Goal: Task Accomplishment & Management: Manage account settings

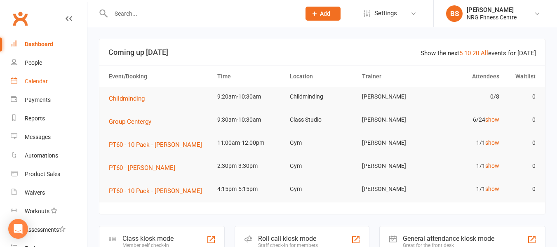
click at [35, 78] on div "Calendar" at bounding box center [36, 81] width 23 height 7
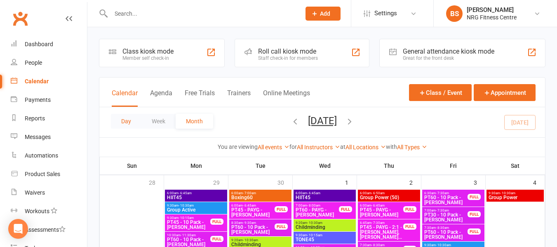
click at [126, 122] on button "Day" at bounding box center [126, 121] width 30 height 15
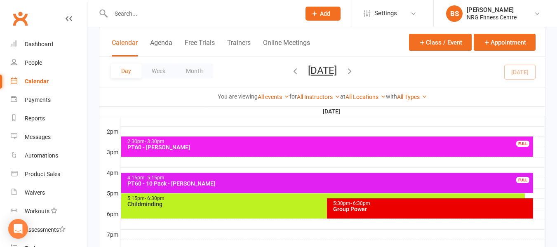
scroll to position [288, 0]
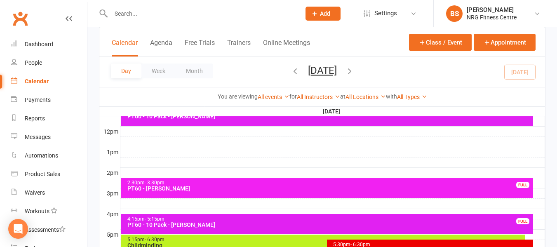
click at [123, 164] on div at bounding box center [332, 162] width 424 height 10
click at [128, 144] on button "Add Appointment" at bounding box center [127, 145] width 48 height 10
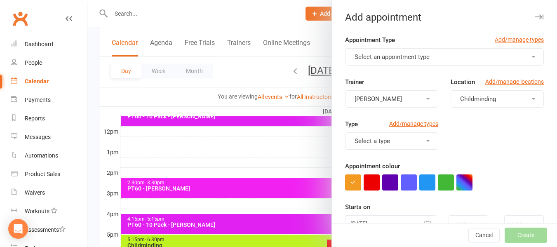
click at [371, 58] on span "Select an appointment type" at bounding box center [391, 56] width 75 height 7
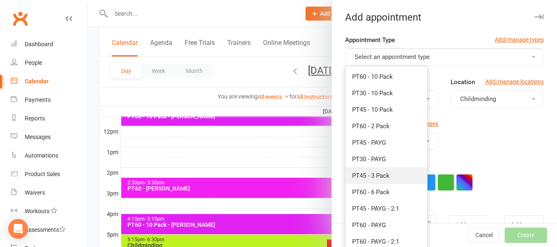
click at [385, 175] on span "PT45 - 3 Pack" at bounding box center [370, 175] width 37 height 7
type input "2:15pm"
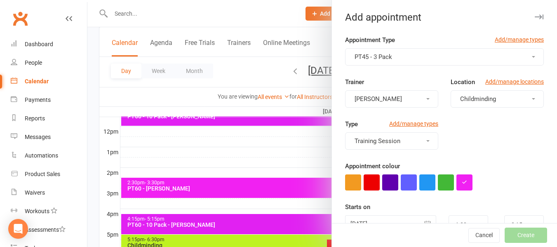
click at [465, 102] on span "Childminding" at bounding box center [478, 98] width 36 height 7
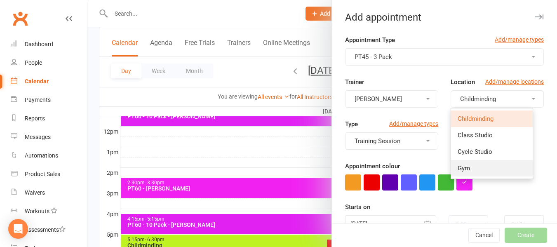
click at [462, 169] on link "Gym" at bounding box center [492, 168] width 82 height 16
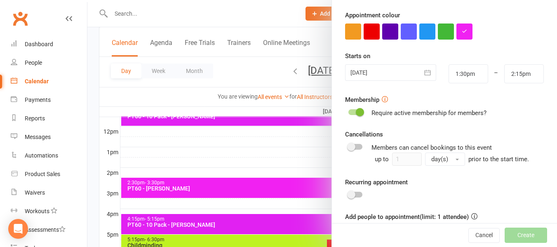
scroll to position [165, 0]
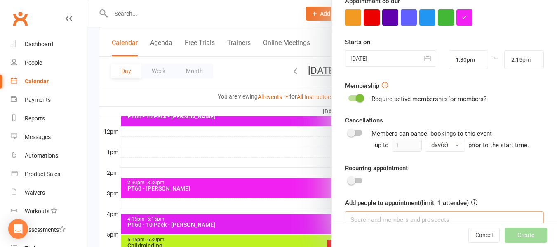
click at [376, 219] on input at bounding box center [444, 219] width 199 height 17
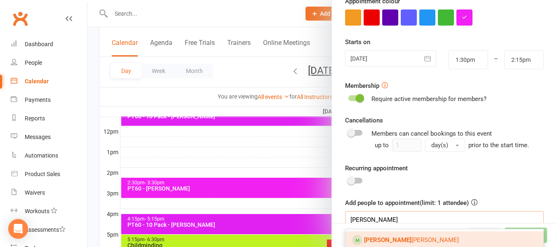
scroll to position [203, 0]
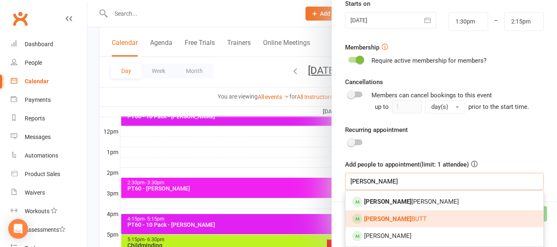
type input "lisa"
click at [379, 217] on span "Lisa BUTT" at bounding box center [395, 218] width 63 height 7
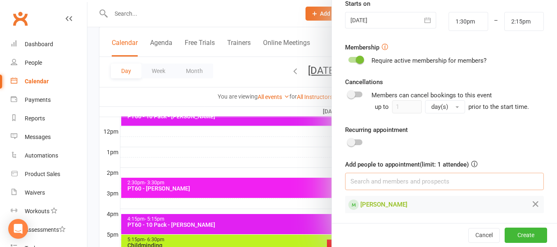
scroll to position [205, 0]
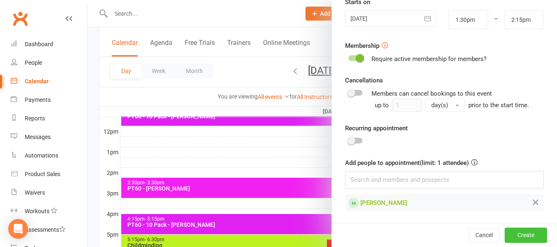
click at [512, 235] on button "Create" at bounding box center [525, 234] width 42 height 15
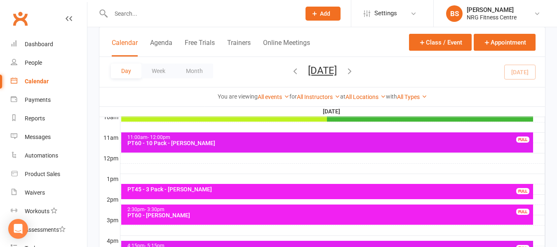
scroll to position [247, 0]
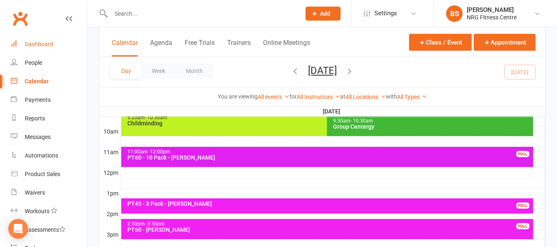
click at [43, 42] on div "Dashboard" at bounding box center [39, 44] width 28 height 7
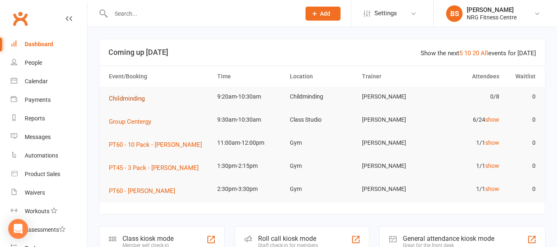
click at [123, 95] on span "Childminding" at bounding box center [127, 98] width 36 height 7
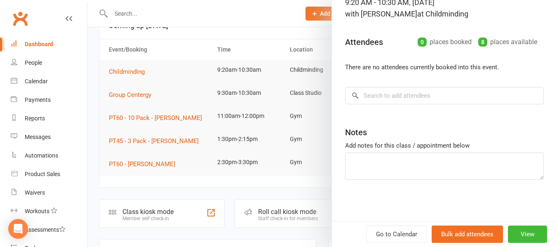
scroll to position [41, 0]
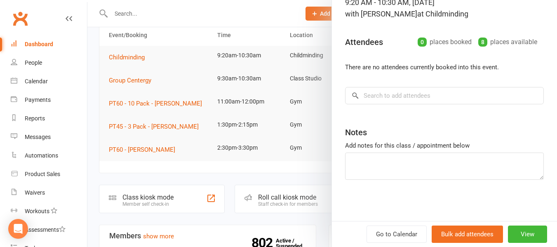
click at [91, 75] on div at bounding box center [321, 123] width 469 height 247
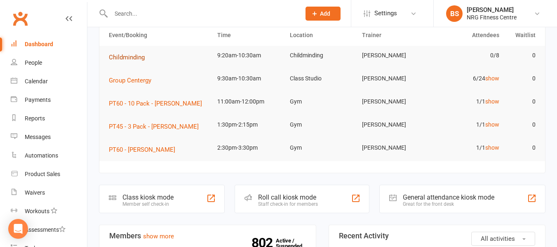
click at [120, 58] on span "Childminding" at bounding box center [127, 57] width 36 height 7
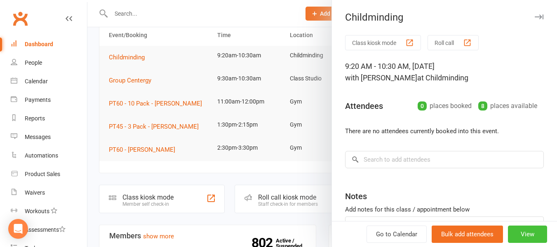
click at [521, 237] on button "View" at bounding box center [527, 233] width 39 height 17
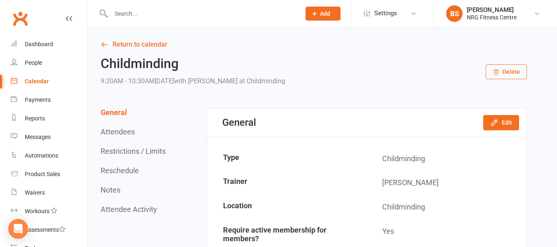
click at [514, 68] on button "Delete" at bounding box center [505, 71] width 41 height 15
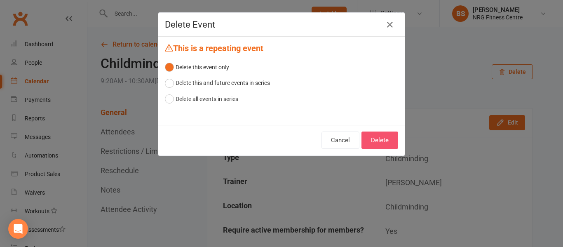
click at [376, 139] on button "Delete" at bounding box center [379, 139] width 37 height 17
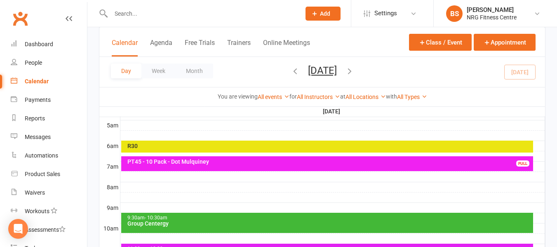
scroll to position [165, 0]
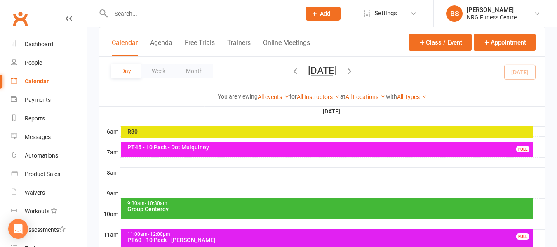
click at [235, 131] on div "R30" at bounding box center [329, 132] width 405 height 6
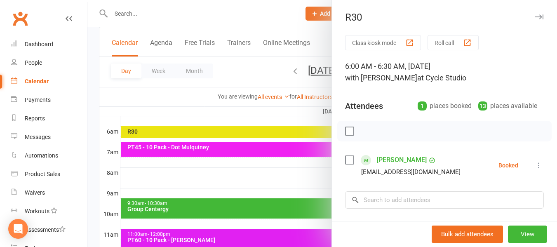
click at [89, 128] on div at bounding box center [321, 123] width 469 height 247
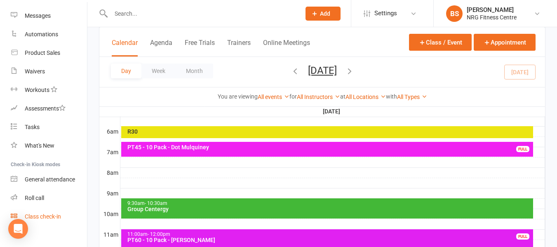
scroll to position [131, 0]
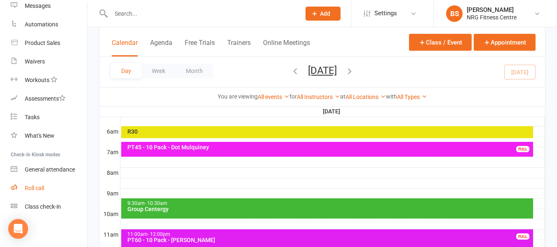
click at [33, 187] on div "Roll call" at bounding box center [34, 188] width 19 height 7
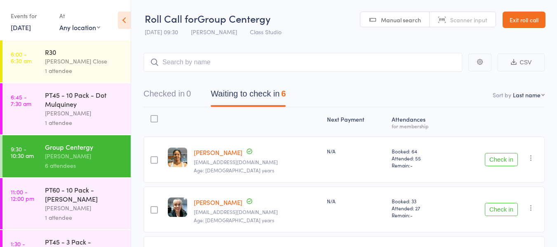
click at [53, 58] on div "[PERSON_NAME] Close" at bounding box center [84, 60] width 79 height 9
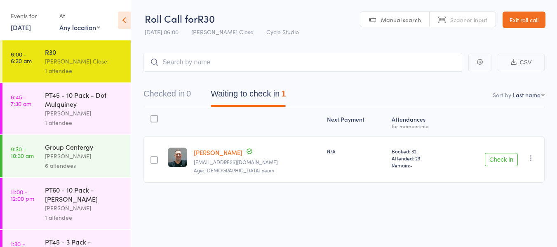
click at [68, 105] on div "PT45 - 10 Pack - Dot Mulquiney" at bounding box center [84, 99] width 79 height 18
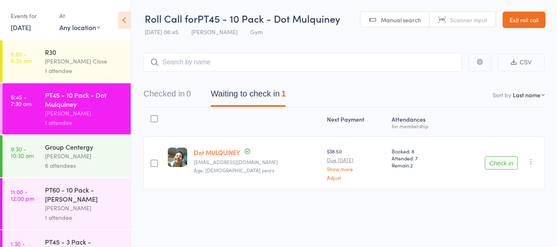
click at [495, 164] on button "Check in" at bounding box center [500, 162] width 33 height 13
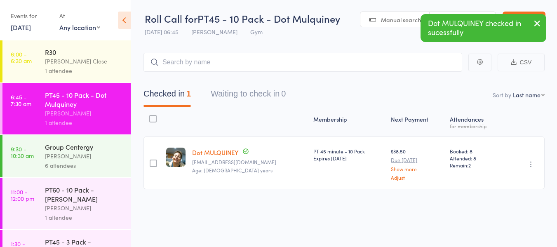
click at [87, 149] on div "Group Centergy" at bounding box center [84, 146] width 79 height 9
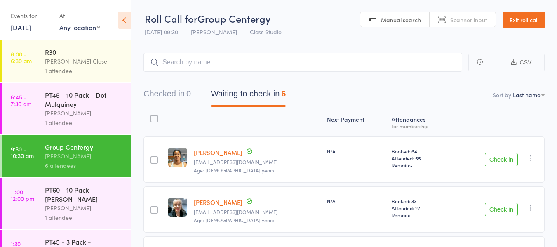
click at [517, 23] on link "Exit roll call" at bounding box center [523, 20] width 43 height 16
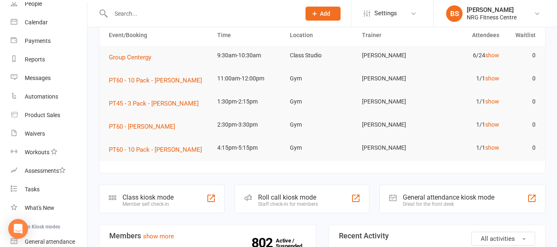
scroll to position [131, 0]
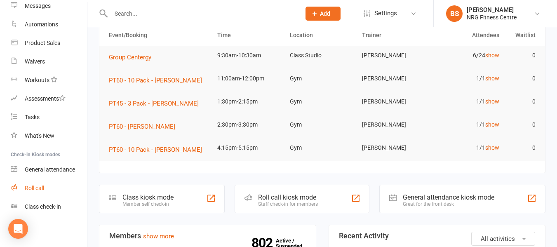
click at [40, 188] on div "Roll call" at bounding box center [34, 188] width 19 height 7
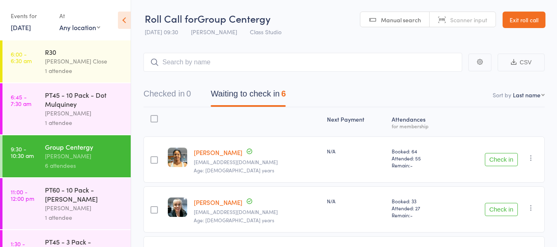
click at [508, 159] on button "Check in" at bounding box center [500, 159] width 33 height 13
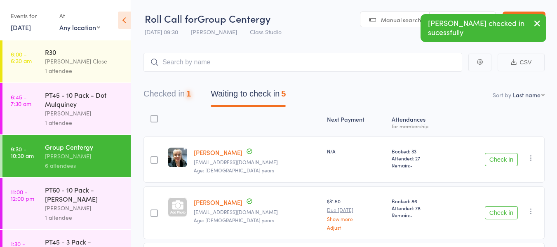
click at [503, 159] on button "Check in" at bounding box center [500, 159] width 33 height 13
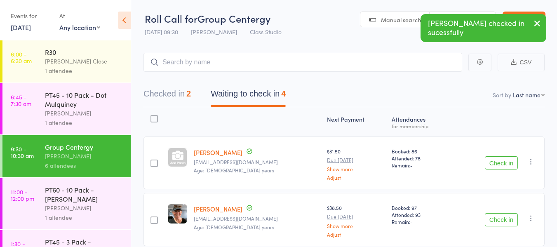
click at [498, 222] on button "Check in" at bounding box center [500, 219] width 33 height 13
click at [505, 220] on button "Check in" at bounding box center [500, 219] width 33 height 13
click at [255, 65] on input "search" at bounding box center [302, 62] width 318 height 19
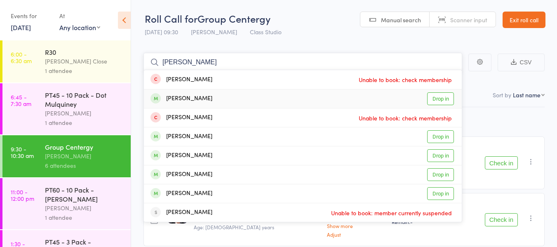
type input "[PERSON_NAME]"
click at [434, 99] on link "Drop in" at bounding box center [440, 98] width 27 height 13
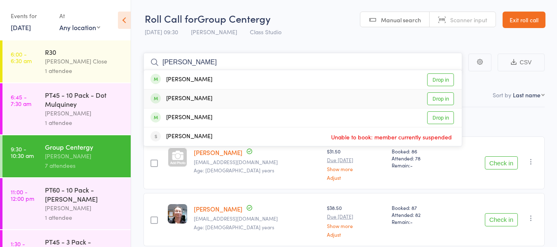
type input "[PERSON_NAME]"
click at [442, 99] on link "Drop in" at bounding box center [440, 98] width 27 height 13
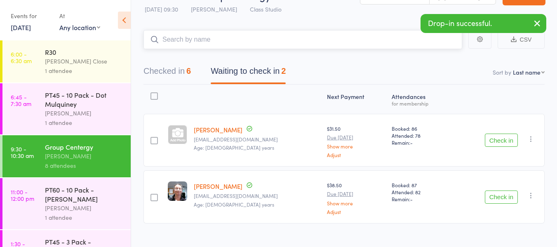
scroll to position [35, 0]
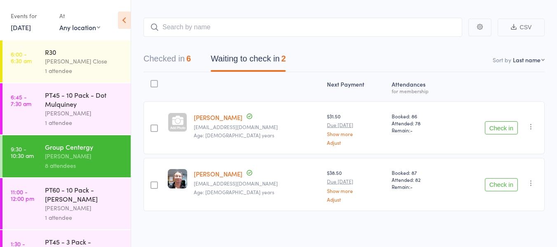
click at [498, 128] on button "Check in" at bounding box center [500, 127] width 33 height 13
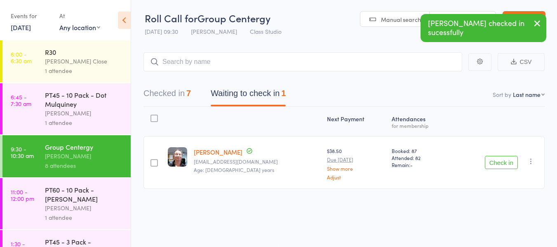
click at [499, 165] on button "Check in" at bounding box center [500, 162] width 33 height 13
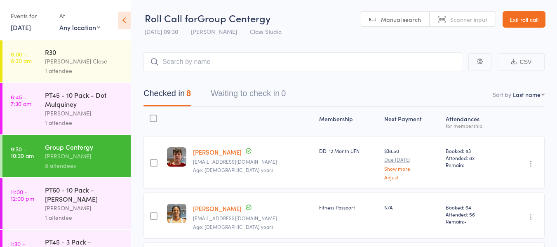
click at [522, 15] on link "Exit roll call" at bounding box center [523, 19] width 43 height 16
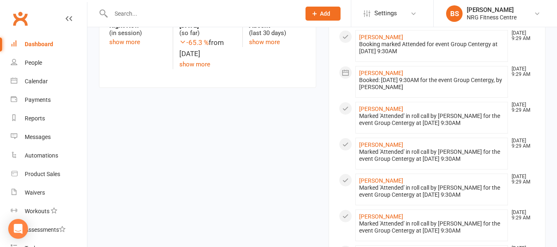
scroll to position [453, 0]
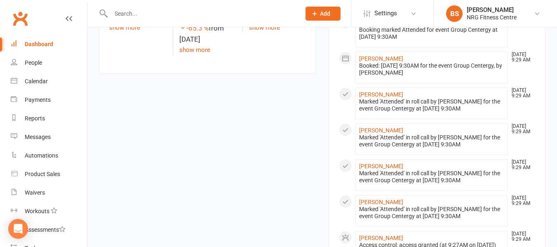
drag, startPoint x: 208, startPoint y: 154, endPoint x: 118, endPoint y: 147, distance: 90.0
click at [118, 147] on div "Members show more 1.4% Last 30 Days Active / Suspended Members Jul Month 16-Apr…" at bounding box center [322, 169] width 458 height 713
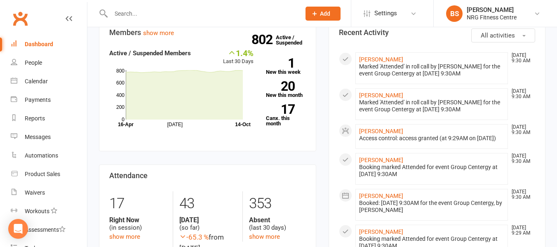
scroll to position [247, 0]
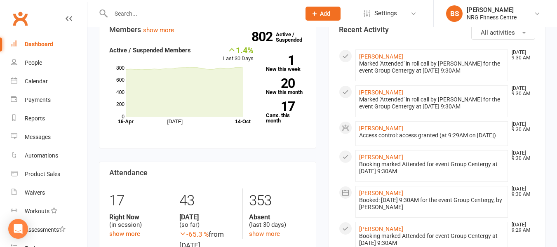
click at [171, 14] on input "text" at bounding box center [201, 14] width 186 height 12
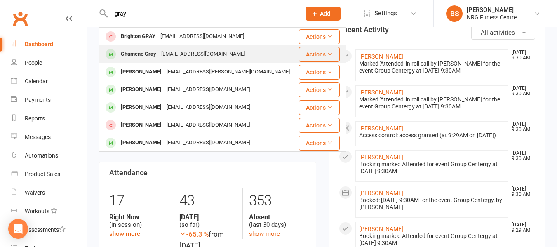
type input "gray"
click at [180, 51] on div "geharlene111@gmail.com" at bounding box center [203, 54] width 89 height 12
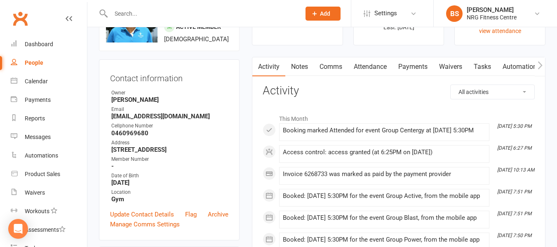
scroll to position [41, 0]
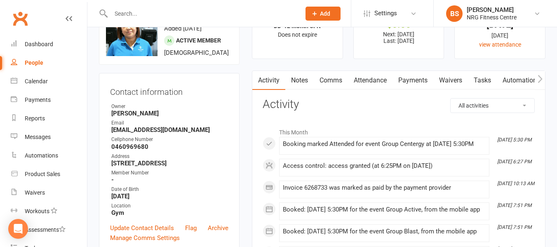
click at [423, 82] on link "Payments" at bounding box center [412, 80] width 41 height 19
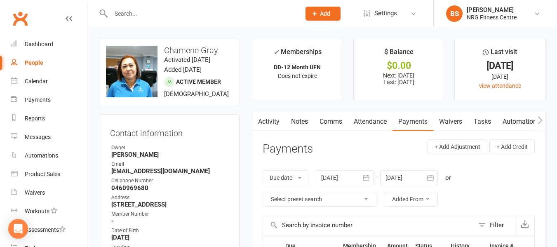
click at [133, 14] on input "text" at bounding box center [201, 14] width 186 height 12
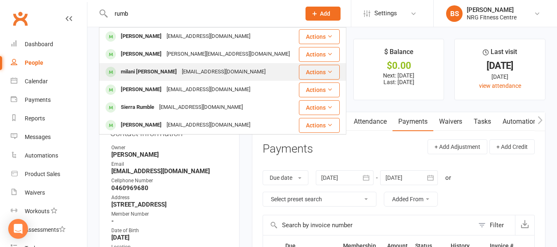
type input "rumb"
click at [230, 72] on div "milani.rumbaua@yahoo.com" at bounding box center [223, 72] width 89 height 12
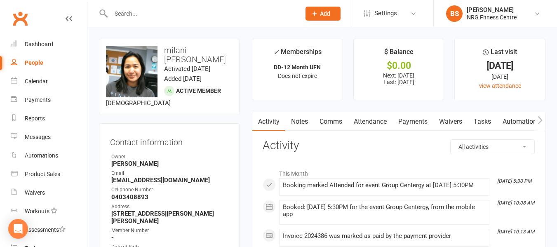
scroll to position [124, 0]
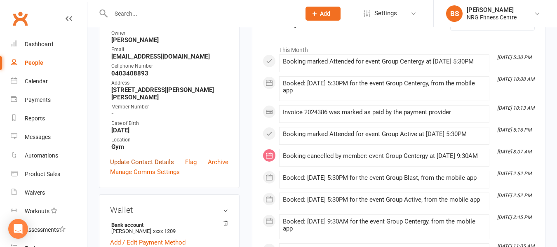
click at [129, 164] on link "Update Contact Details" at bounding box center [142, 162] width 64 height 10
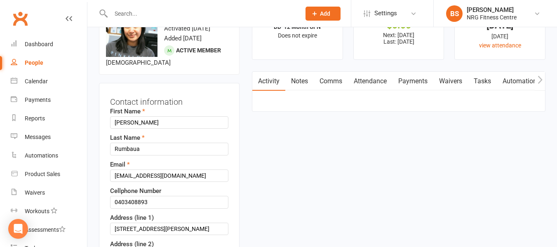
scroll to position [39, 0]
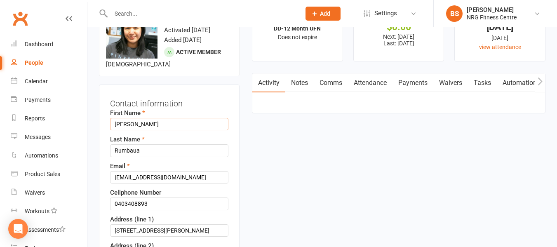
drag, startPoint x: 118, startPoint y: 133, endPoint x: 111, endPoint y: 134, distance: 7.0
click at [111, 130] on input "milani Joyce" at bounding box center [169, 124] width 118 height 12
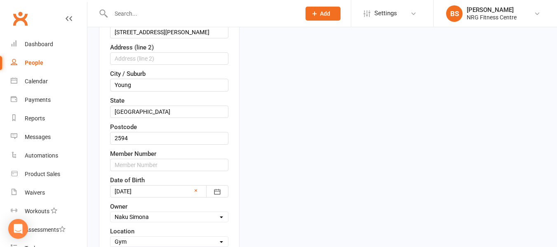
scroll to position [286, 0]
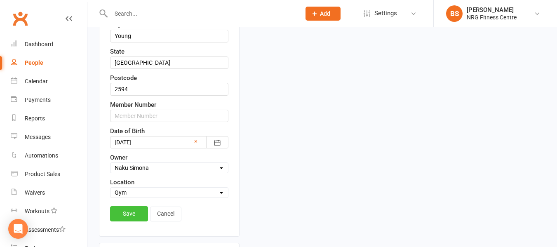
type input "Milani Joyce"
click at [138, 220] on link "Save" at bounding box center [129, 213] width 38 height 15
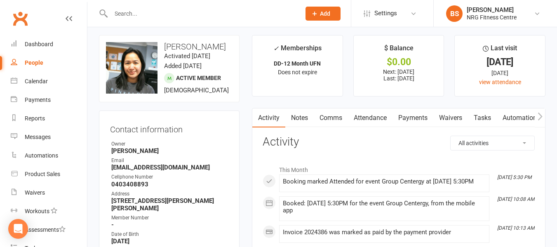
scroll to position [0, 0]
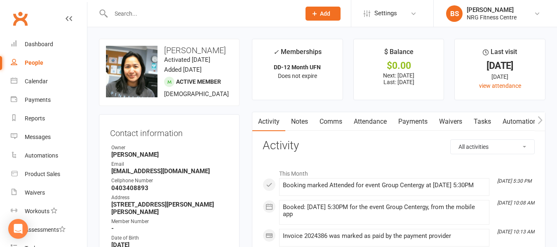
click at [407, 118] on link "Payments" at bounding box center [412, 121] width 41 height 19
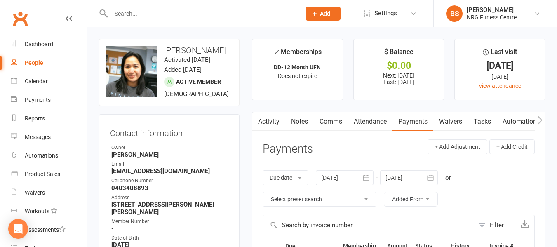
click at [155, 16] on input "text" at bounding box center [201, 14] width 186 height 12
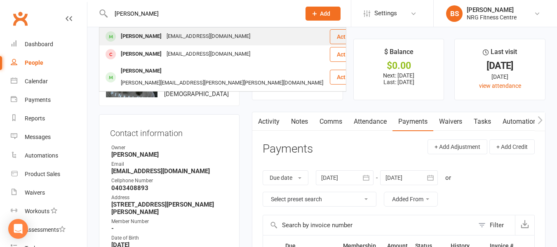
type input "lora"
click at [178, 35] on div "krina12051988@gmail.com" at bounding box center [208, 36] width 89 height 12
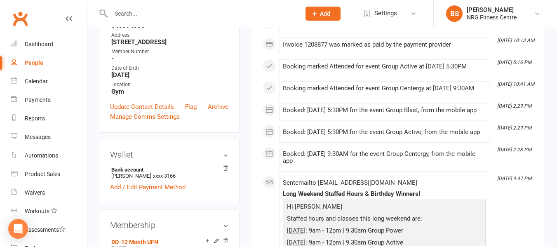
scroll to position [165, 0]
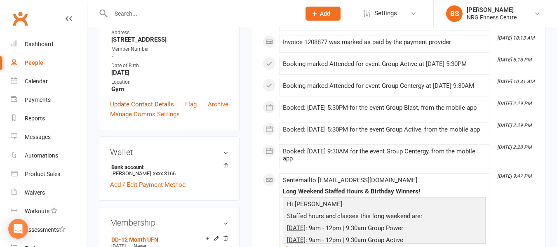
click at [132, 109] on link "Update Contact Details" at bounding box center [142, 104] width 64 height 10
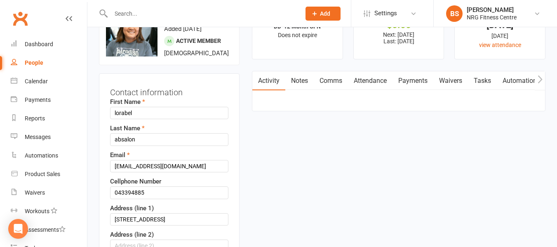
scroll to position [39, 0]
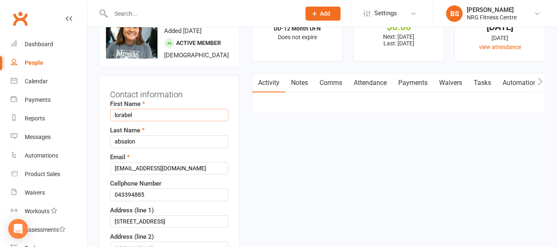
drag, startPoint x: 116, startPoint y: 125, endPoint x: 112, endPoint y: 119, distance: 7.1
type input "Lorabel"
drag, startPoint x: 117, startPoint y: 150, endPoint x: 107, endPoint y: 150, distance: 9.9
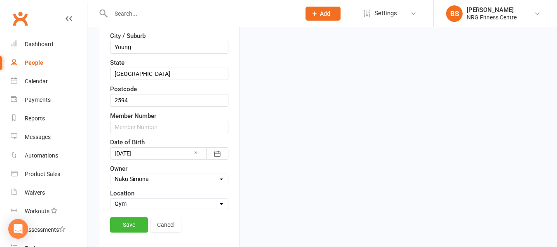
scroll to position [368, 0]
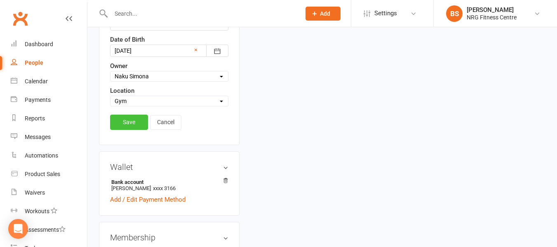
type input "Absalon"
click at [130, 129] on link "Save" at bounding box center [129, 122] width 38 height 15
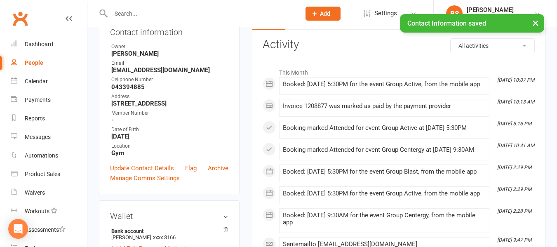
scroll to position [0, 0]
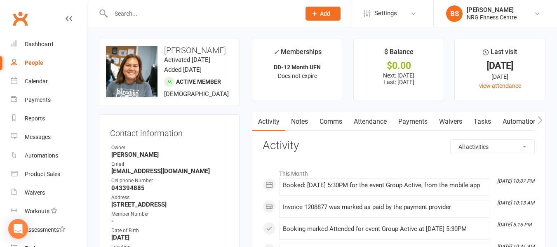
click at [147, 14] on input "text" at bounding box center [201, 14] width 186 height 12
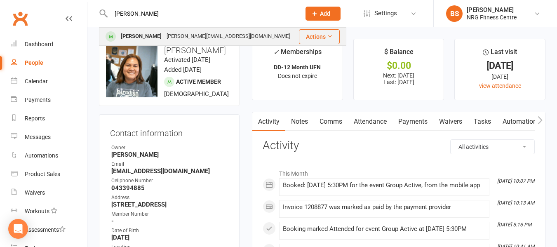
type input "knox"
click at [184, 30] on div "knox-w@hotmail.com" at bounding box center [228, 36] width 128 height 12
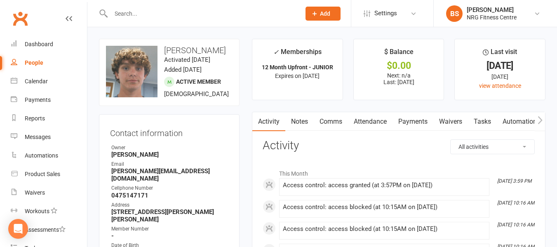
click at [413, 119] on link "Payments" at bounding box center [412, 121] width 41 height 19
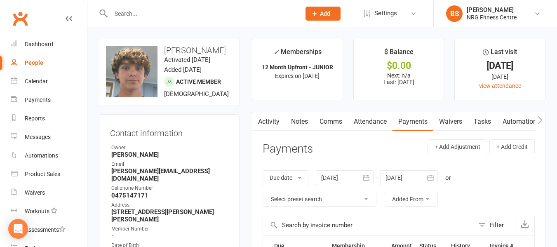
click at [154, 14] on input "text" at bounding box center [201, 14] width 186 height 12
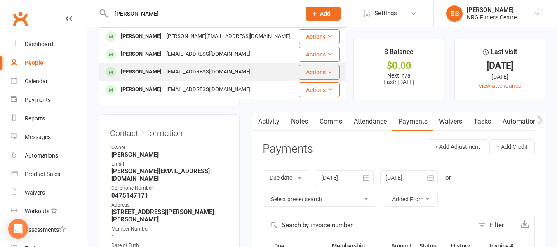
type input "kyl"
click at [172, 71] on div "kmbitter@hotmail.com" at bounding box center [208, 72] width 89 height 12
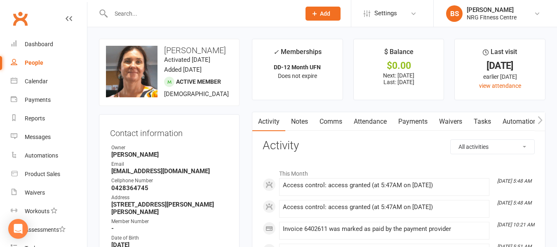
click at [411, 120] on link "Payments" at bounding box center [412, 121] width 41 height 19
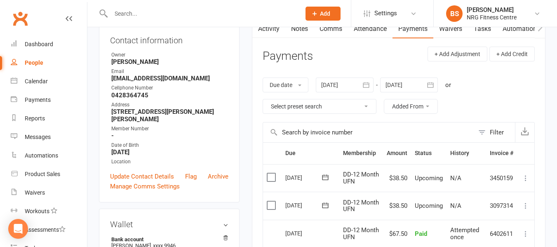
scroll to position [41, 0]
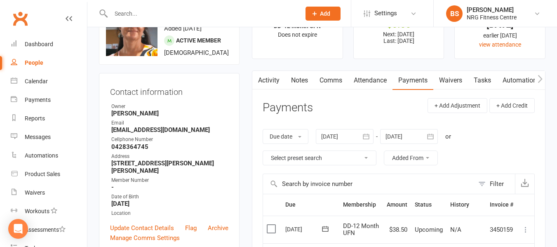
click at [292, 74] on link "Notes" at bounding box center [299, 80] width 28 height 19
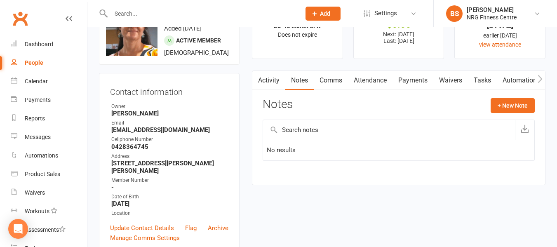
click at [261, 77] on button "button" at bounding box center [257, 80] width 10 height 19
click at [263, 82] on link "Activity" at bounding box center [268, 80] width 33 height 19
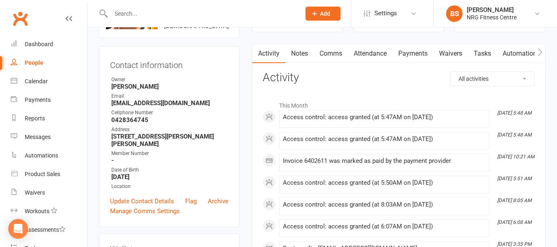
scroll to position [82, 0]
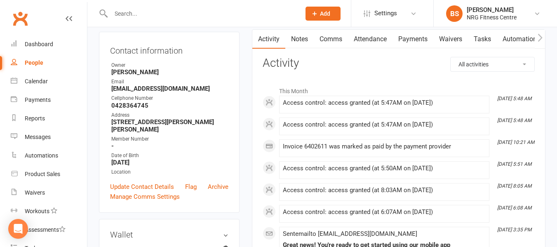
click at [404, 35] on link "Payments" at bounding box center [412, 39] width 41 height 19
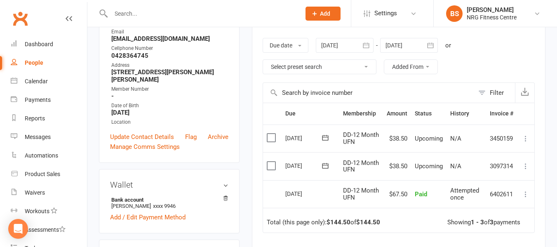
scroll to position [206, 0]
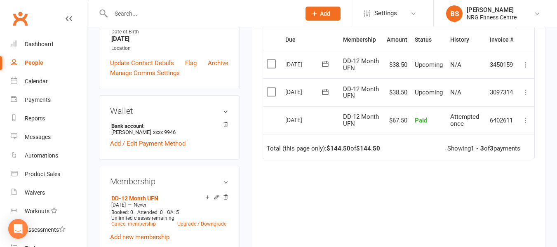
click at [191, 9] on input "text" at bounding box center [201, 14] width 186 height 12
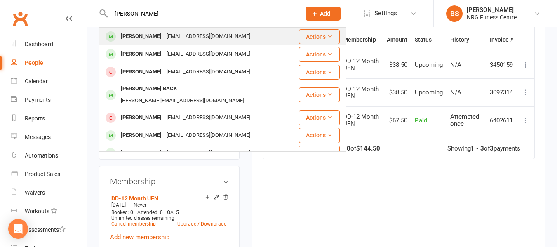
type input "jack ba"
click at [193, 31] on div "jackbarnes6868@outlook.com" at bounding box center [208, 36] width 89 height 12
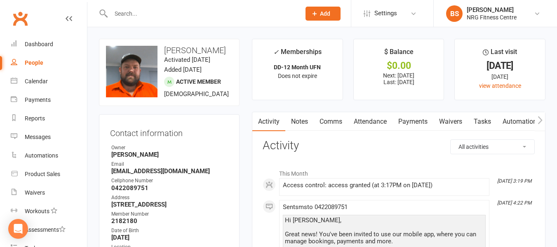
click at [412, 122] on link "Payments" at bounding box center [412, 121] width 41 height 19
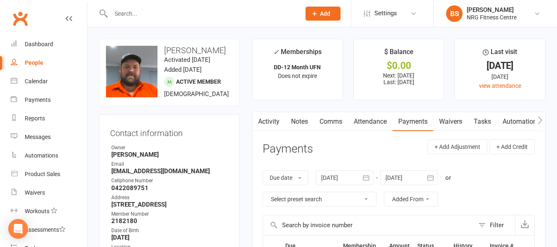
click at [157, 13] on input "text" at bounding box center [201, 14] width 186 height 12
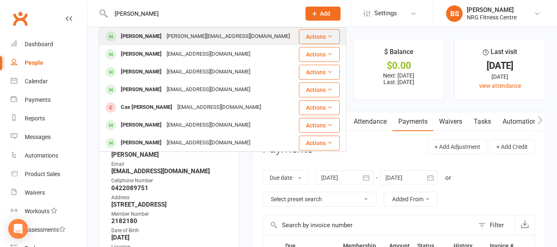
type input "paton"
click at [170, 40] on div "jarrod.paton65@gmail.com" at bounding box center [228, 36] width 128 height 12
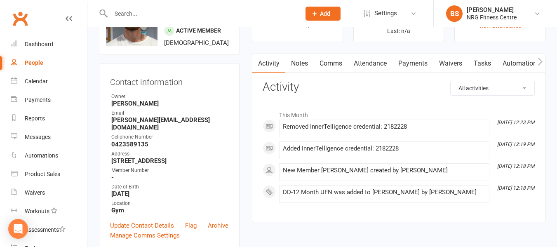
scroll to position [165, 0]
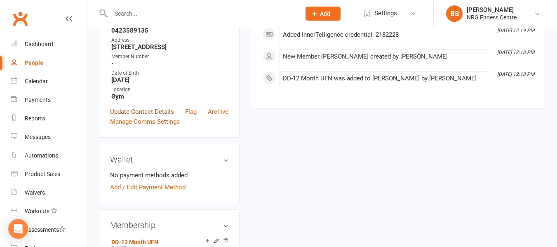
click at [138, 115] on link "Update Contact Details" at bounding box center [142, 112] width 64 height 10
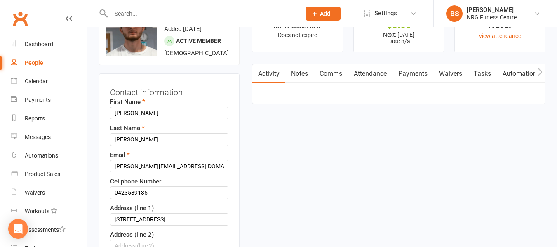
scroll to position [39, 0]
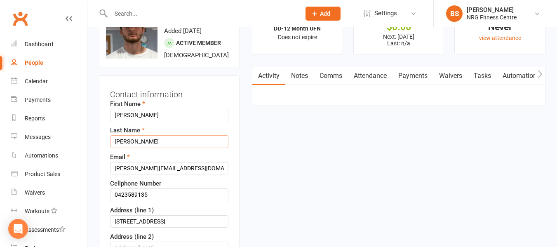
drag, startPoint x: 117, startPoint y: 150, endPoint x: 113, endPoint y: 150, distance: 4.1
click at [113, 147] on input "paton" at bounding box center [169, 141] width 118 height 12
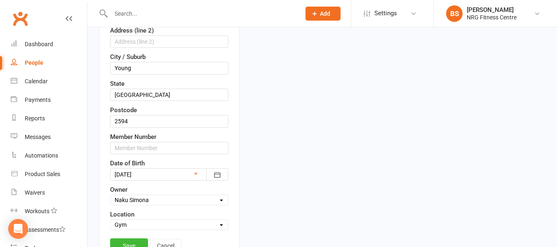
scroll to position [409, 0]
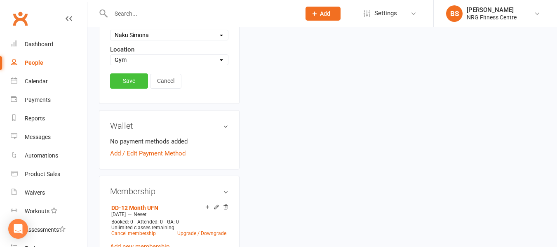
type input "Paton"
click at [125, 86] on link "Save" at bounding box center [129, 80] width 38 height 15
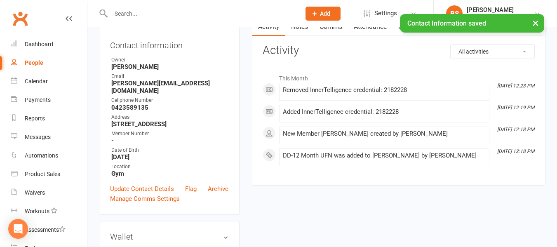
scroll to position [0, 0]
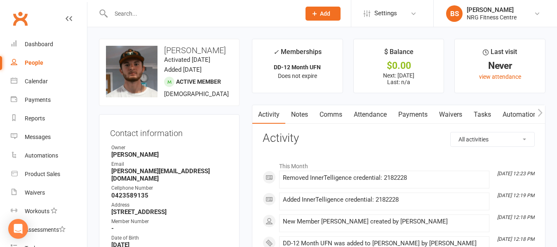
click at [155, 15] on input "text" at bounding box center [201, 14] width 186 height 12
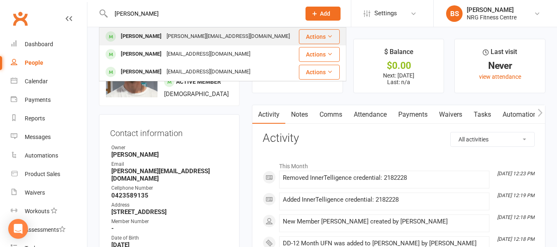
type input "pollard"
click at [171, 38] on div "dean@dnasupport.com.au" at bounding box center [228, 36] width 128 height 12
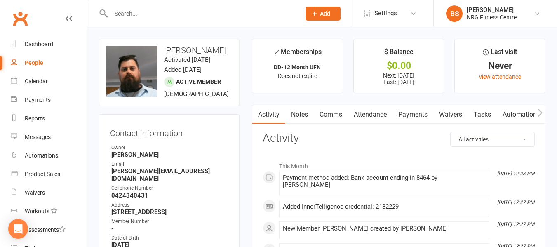
click at [418, 113] on link "Payments" at bounding box center [412, 114] width 41 height 19
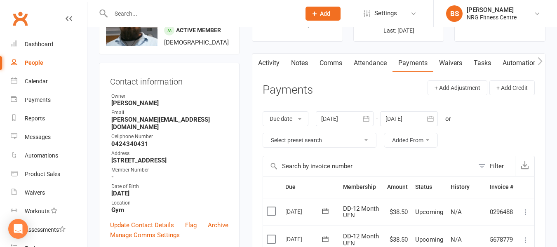
scroll to position [165, 0]
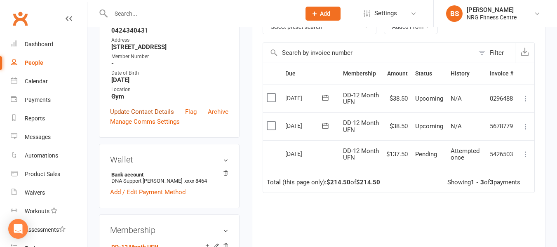
click at [123, 111] on link "Update Contact Details" at bounding box center [142, 112] width 64 height 10
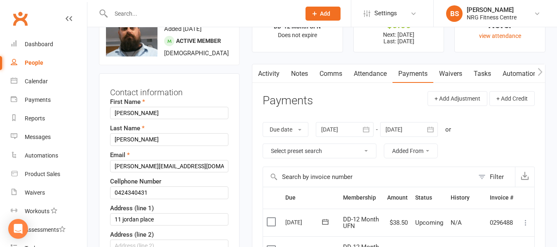
scroll to position [39, 0]
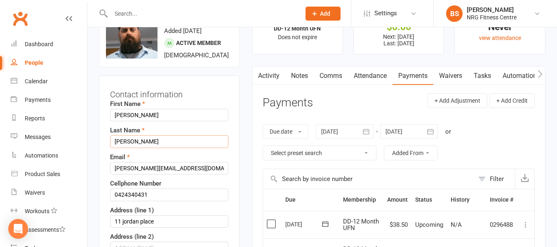
drag, startPoint x: 117, startPoint y: 151, endPoint x: 112, endPoint y: 151, distance: 4.9
click at [112, 147] on input "polland" at bounding box center [169, 141] width 118 height 12
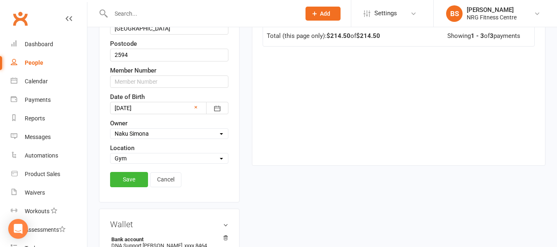
scroll to position [330, 0]
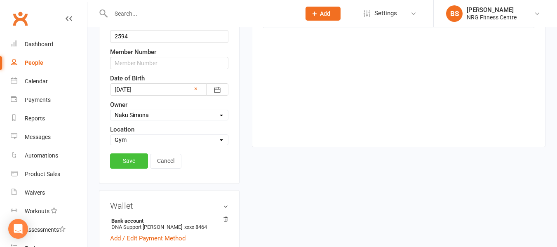
type input "Polland"
click at [129, 166] on link "Save" at bounding box center [129, 160] width 38 height 15
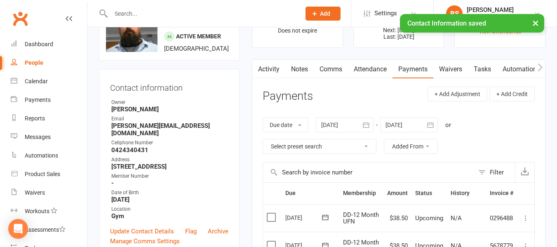
scroll to position [41, 0]
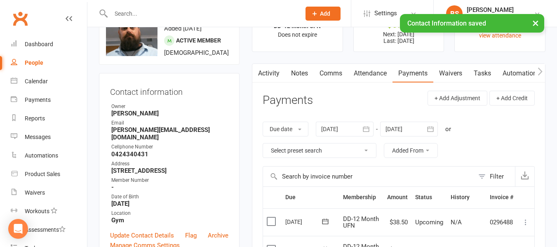
click at [542, 71] on icon "button" at bounding box center [539, 71] width 5 height 9
click at [446, 73] on link "Access Control" at bounding box center [464, 73] width 55 height 19
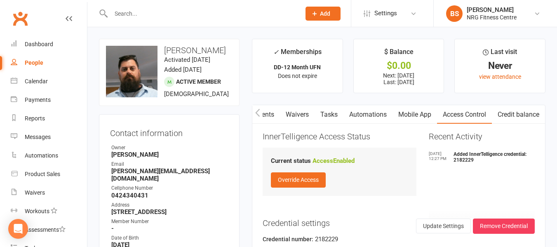
click at [142, 14] on input "text" at bounding box center [201, 14] width 186 height 12
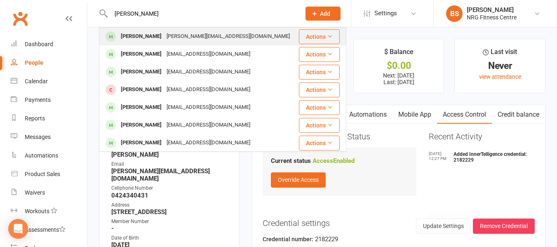
type input "alex"
click at [164, 36] on div "alex-schembli@hotmail.com" at bounding box center [228, 36] width 128 height 12
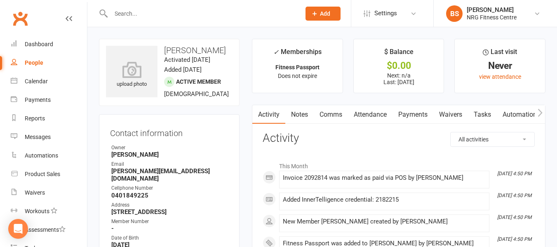
click at [541, 113] on icon "button" at bounding box center [539, 113] width 5 height 8
click at [467, 112] on link "Access Control" at bounding box center [464, 114] width 55 height 19
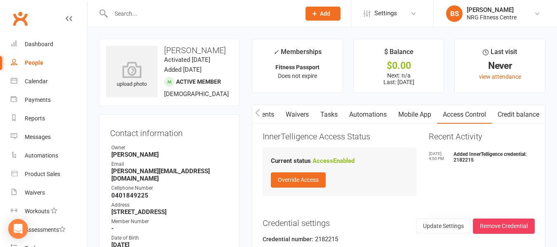
click at [247, 104] on main "✓ Memberships Fitness Passport Does not expire $ Balance $0.00 Next: n/a Last: …" at bounding box center [399, 166] width 306 height 255
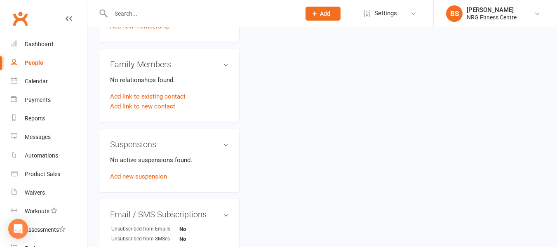
scroll to position [412, 0]
click at [37, 43] on div "Dashboard" at bounding box center [39, 44] width 28 height 7
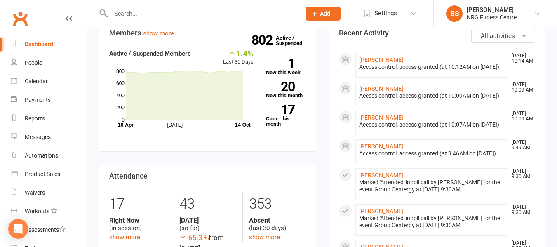
scroll to position [82, 0]
